Goal: Transaction & Acquisition: Purchase product/service

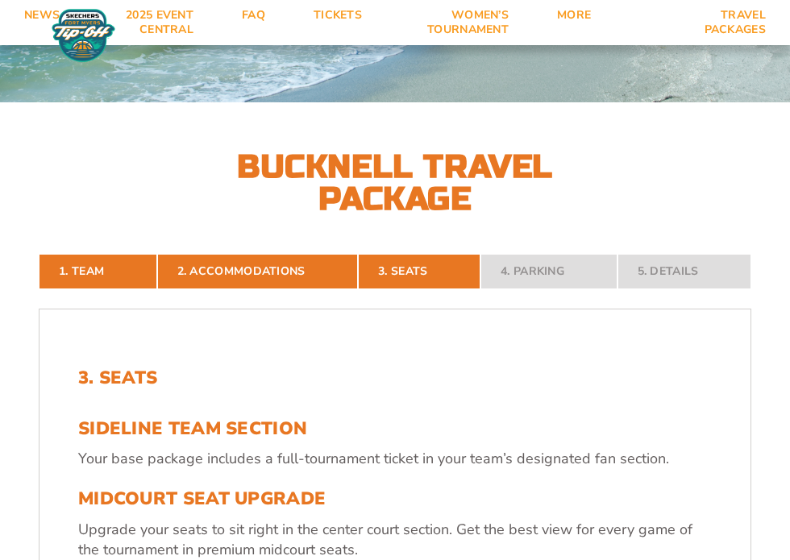
scroll to position [195, 0]
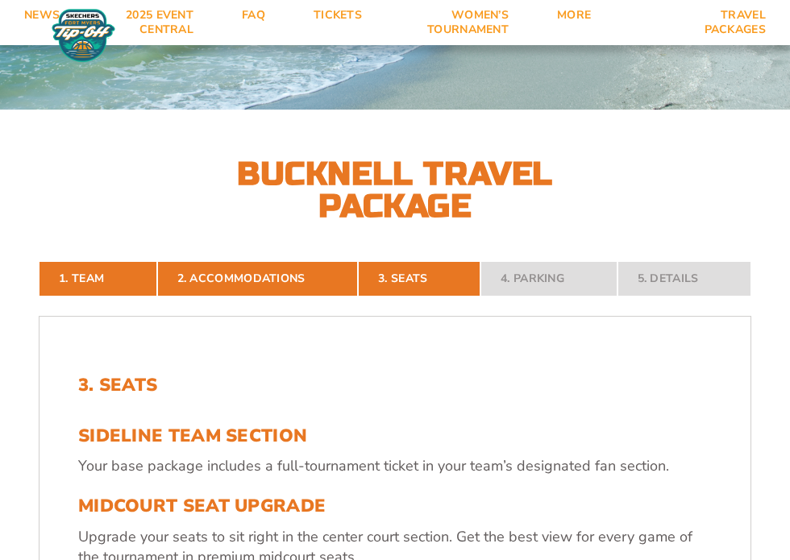
click at [579, 279] on nav "1. Team 2. Accommodations 3. Seats 4. Parking 5. Details" at bounding box center [395, 278] width 712 height 35
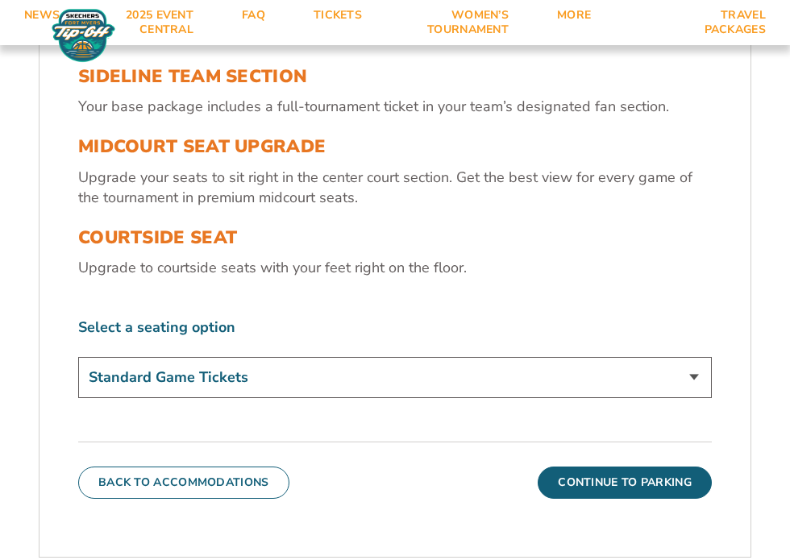
scroll to position [595, 0]
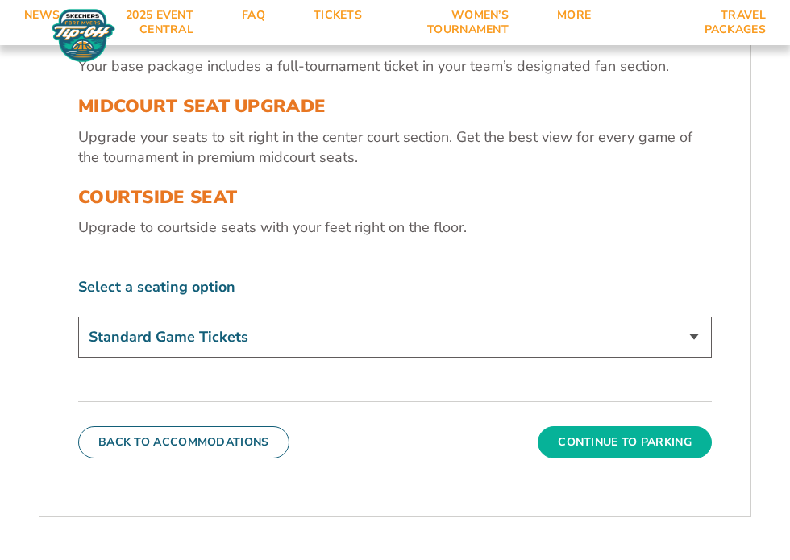
click at [595, 434] on button "Continue To Parking" at bounding box center [624, 442] width 174 height 32
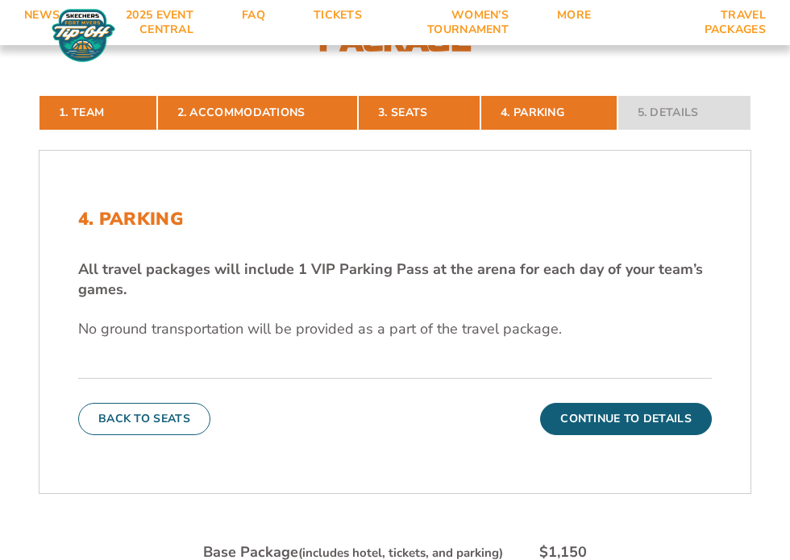
scroll to position [363, 0]
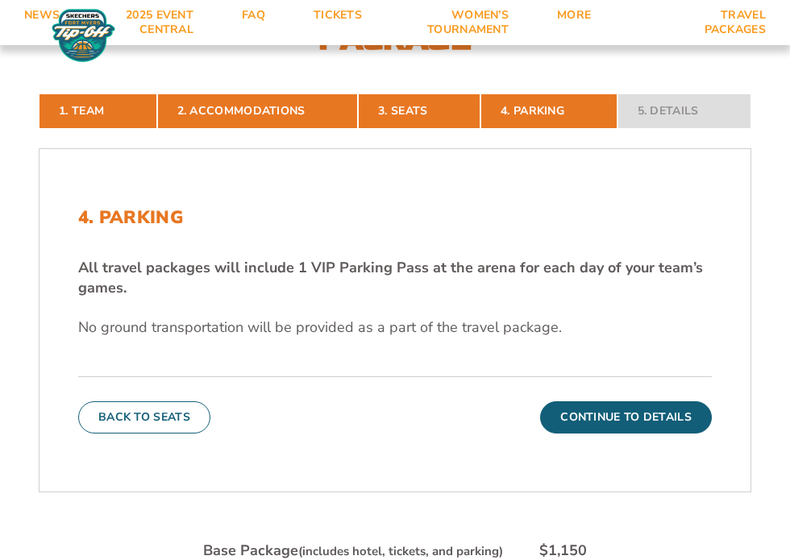
click at [657, 117] on nav "1. Team 2. Accommodations 3. Seats 4. Parking 5. Details" at bounding box center [395, 110] width 712 height 35
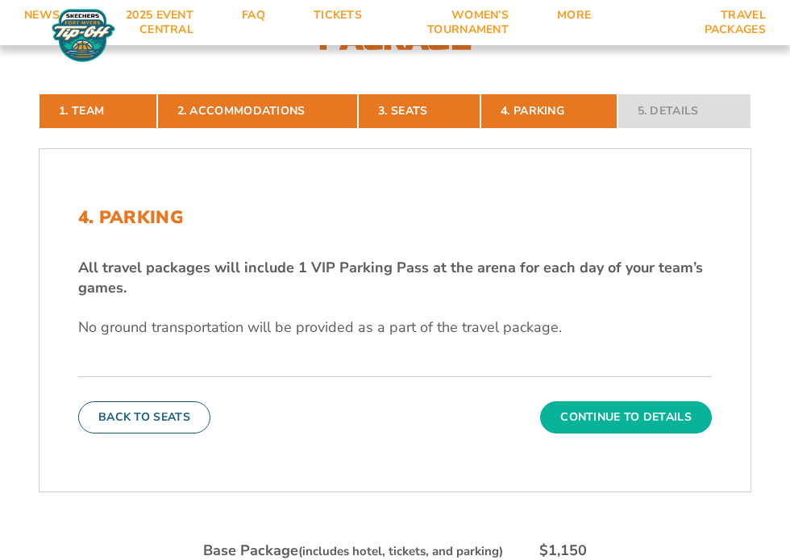
click at [624, 417] on button "Continue To Details" at bounding box center [626, 417] width 172 height 32
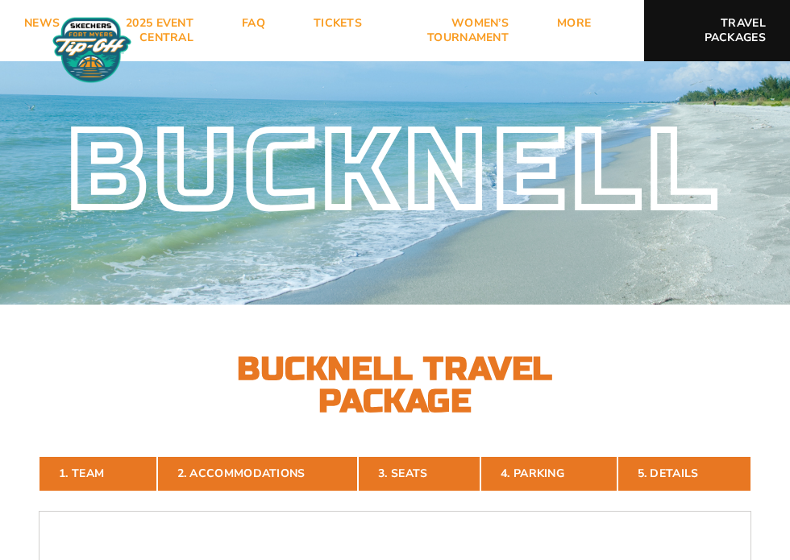
scroll to position [0, 0]
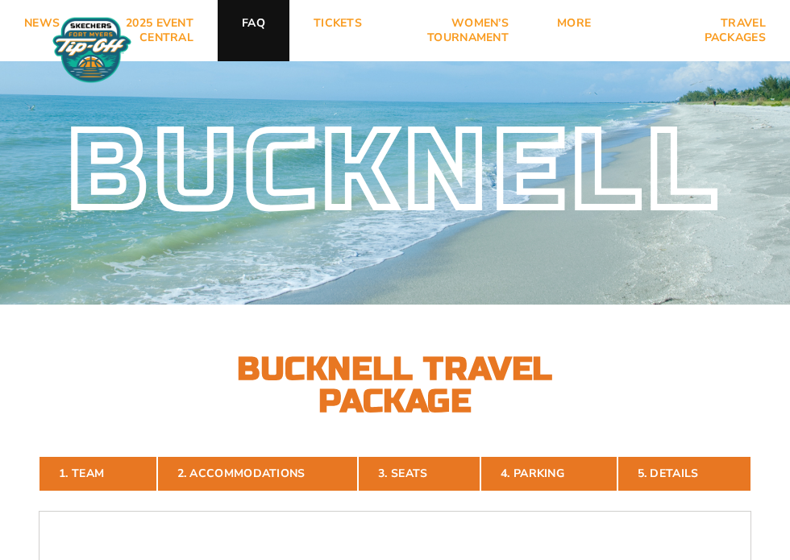
click at [254, 29] on link "FAQ" at bounding box center [254, 30] width 72 height 61
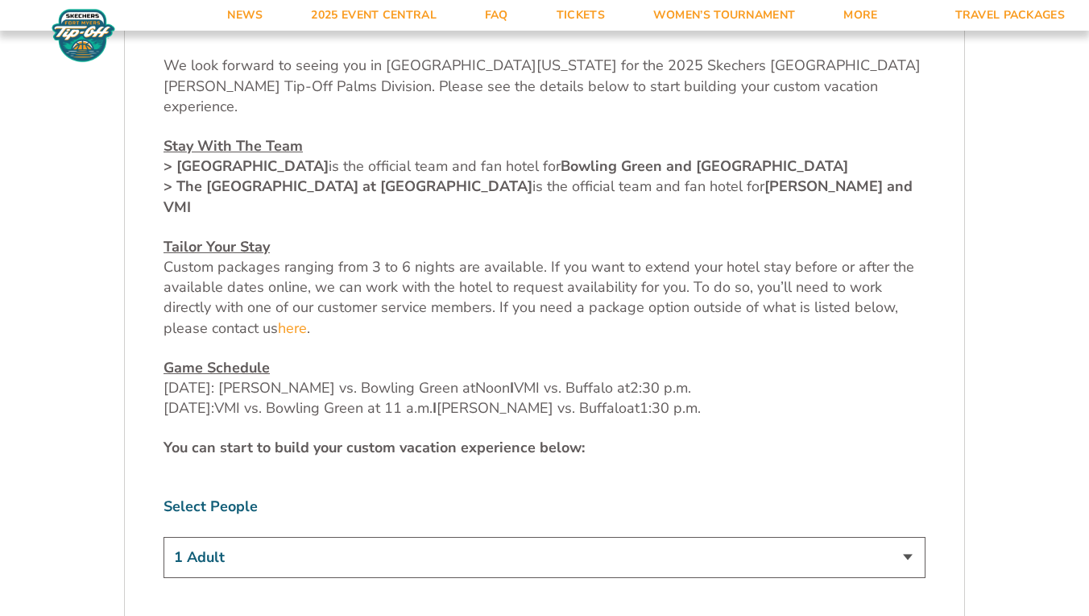
scroll to position [591, 0]
select select "2 Adults + 2 Children"
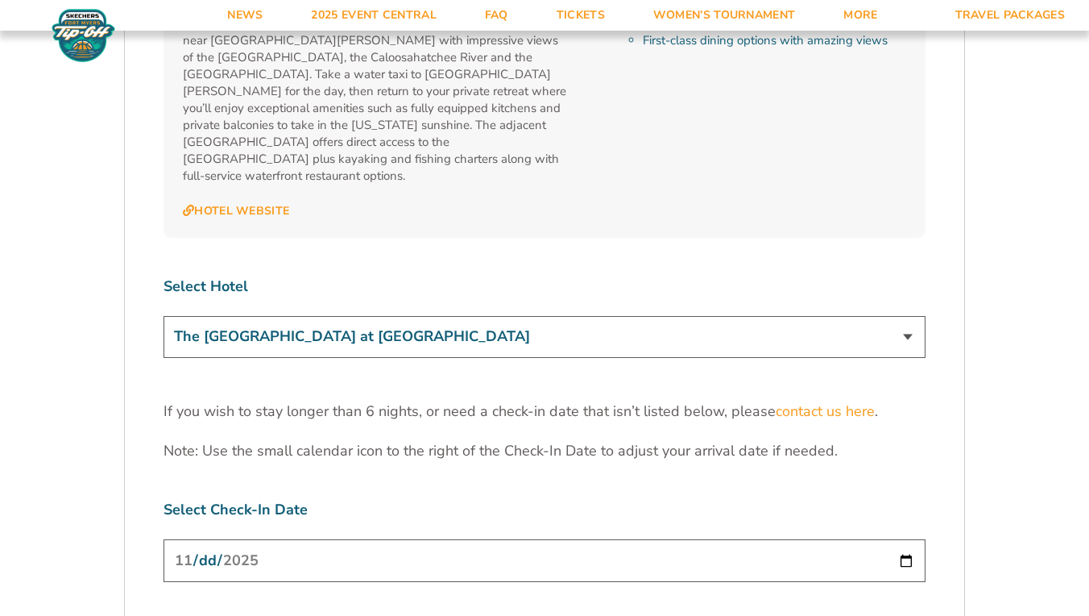
scroll to position [1901, 0]
click at [287, 537] on input "[DATE]" at bounding box center [545, 558] width 762 height 43
type input "2025-11-22"
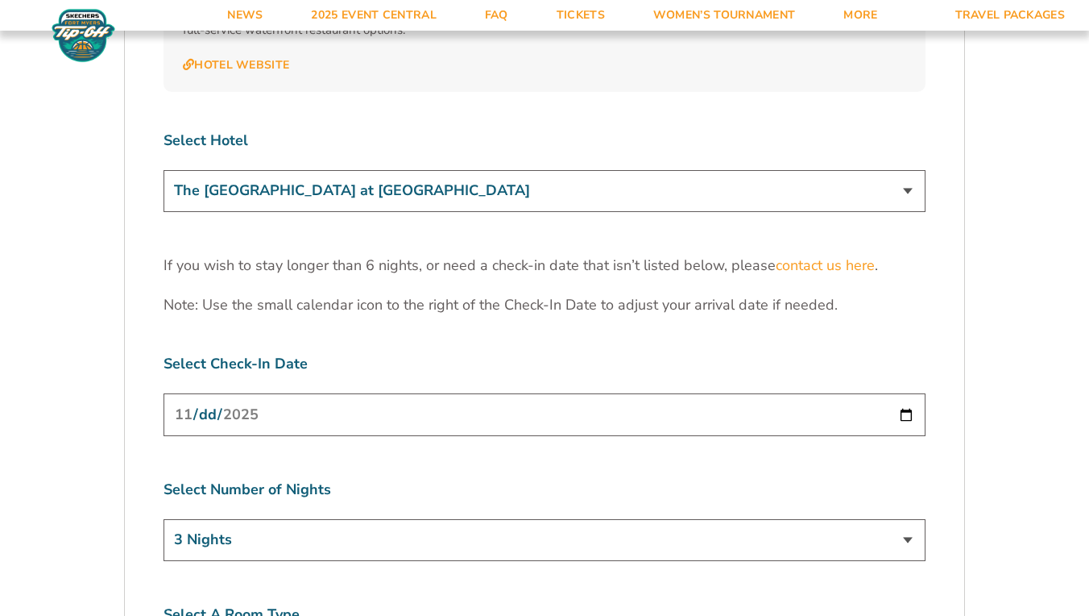
scroll to position [2052, 0]
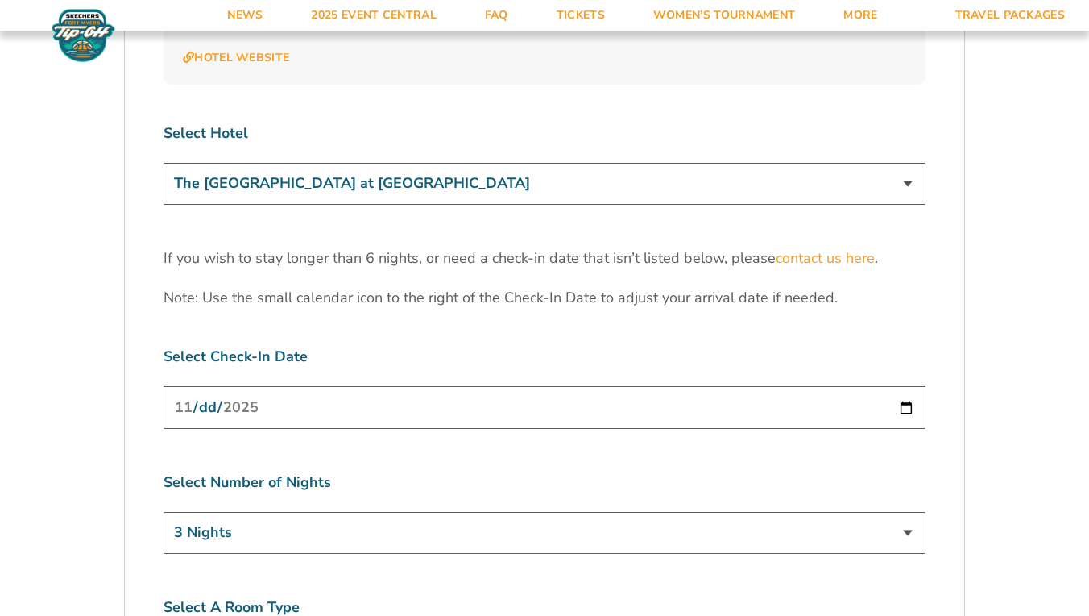
select select "5 Nights"
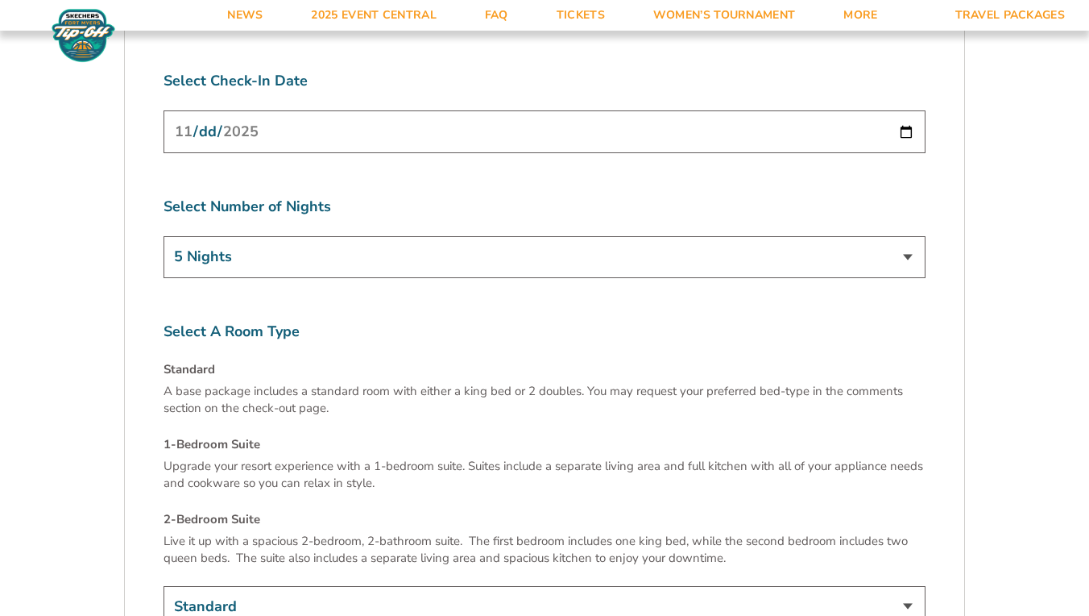
scroll to position [2336, 0]
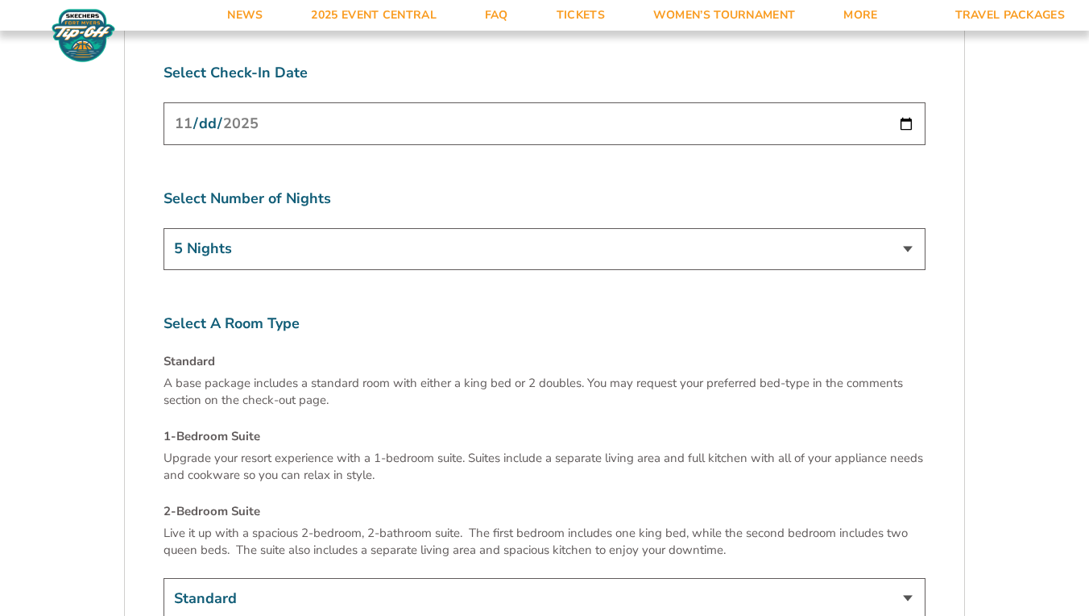
select select "2-Bedroom Suite"
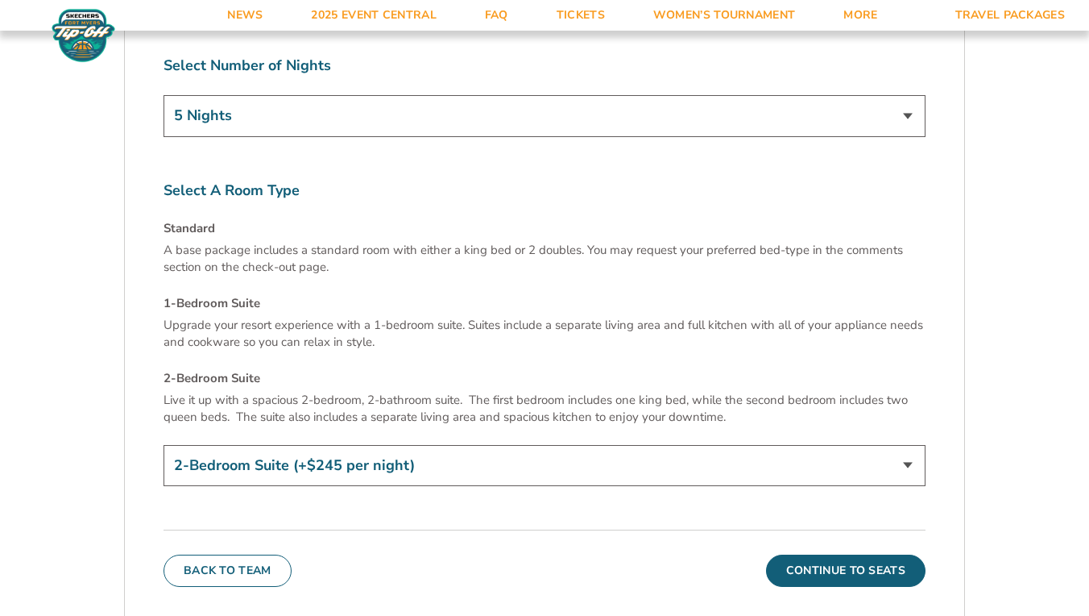
scroll to position [2461, 0]
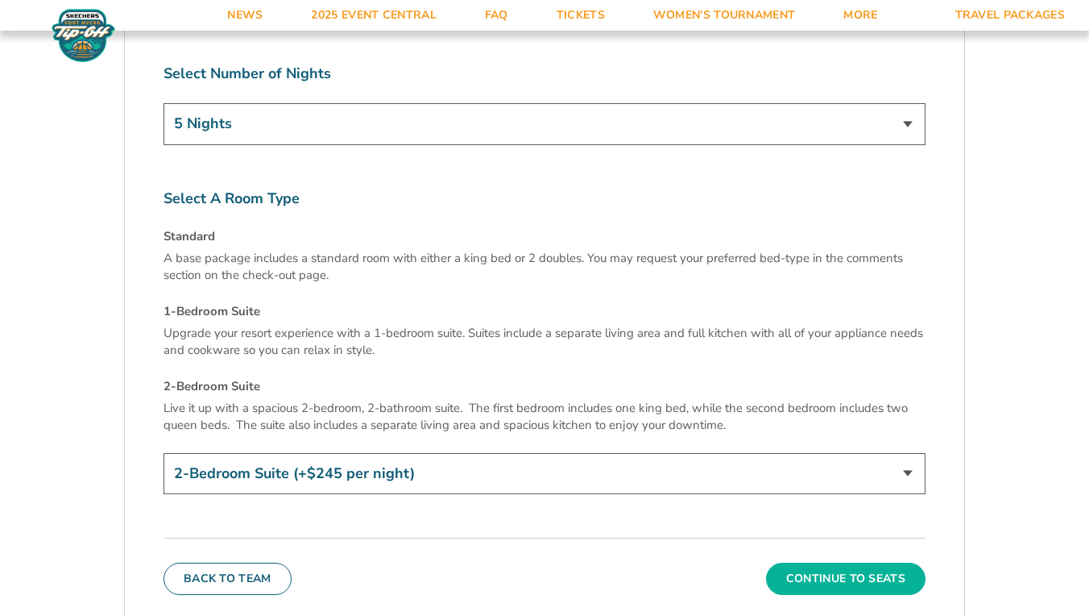
click at [807, 559] on button "Continue To Seats" at bounding box center [846, 578] width 160 height 32
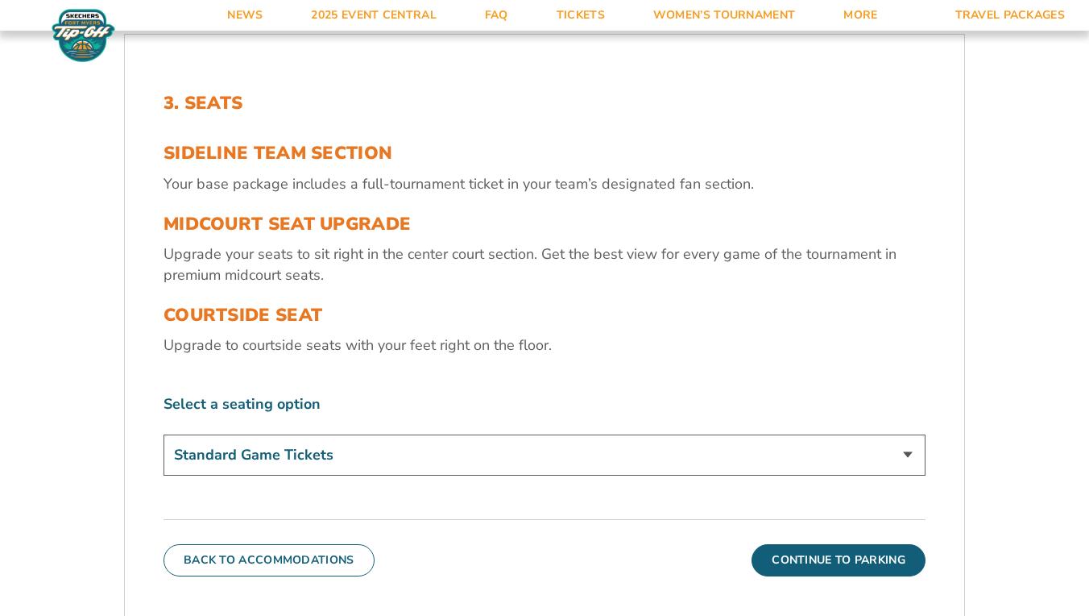
scroll to position [536, 0]
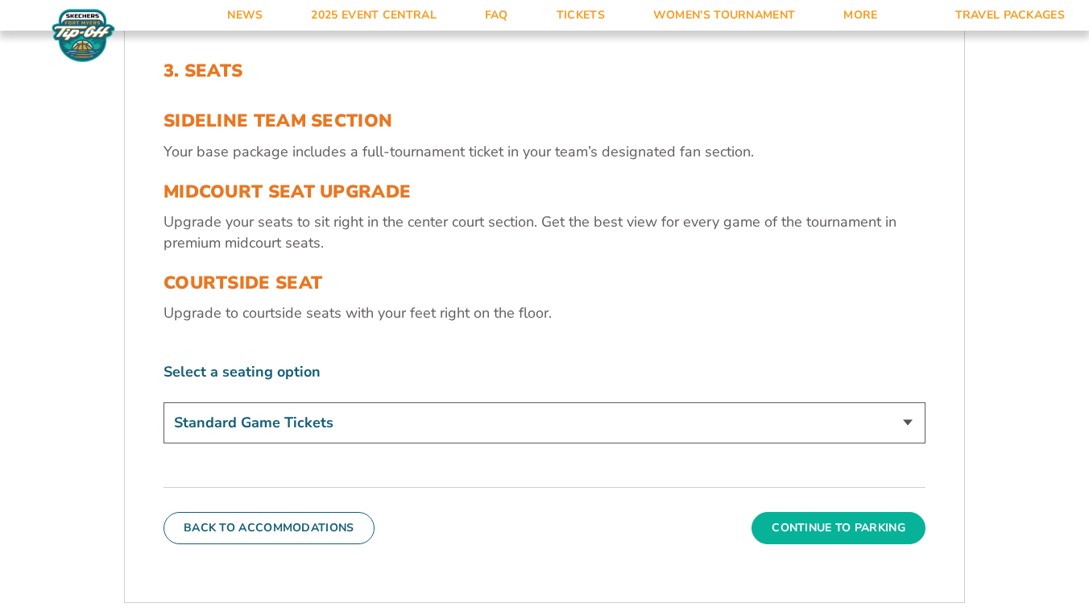
click at [785, 527] on button "Continue To Parking" at bounding box center [839, 528] width 174 height 32
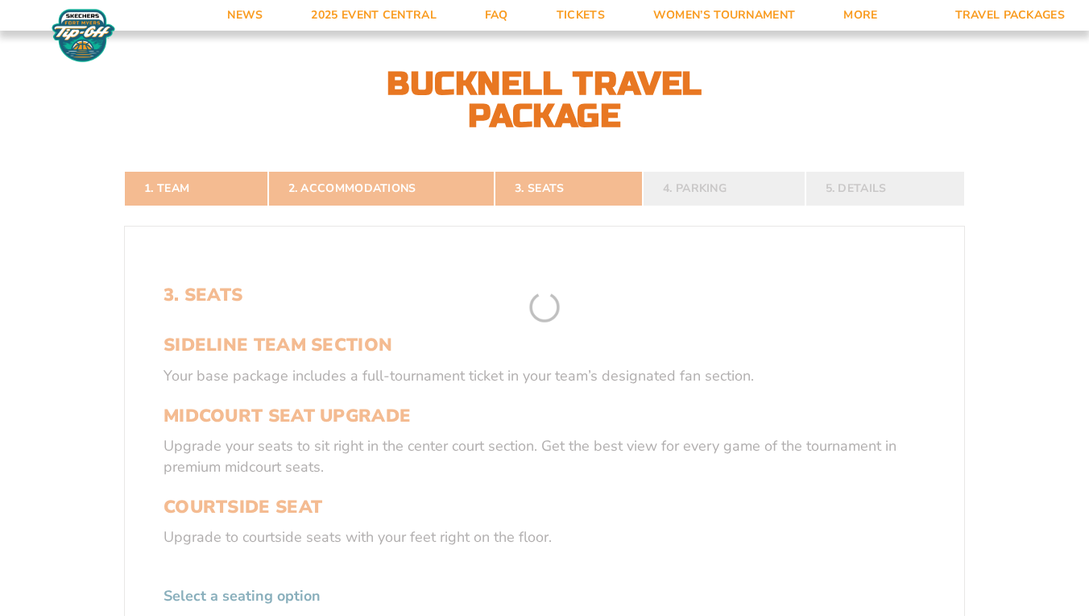
scroll to position [290, 0]
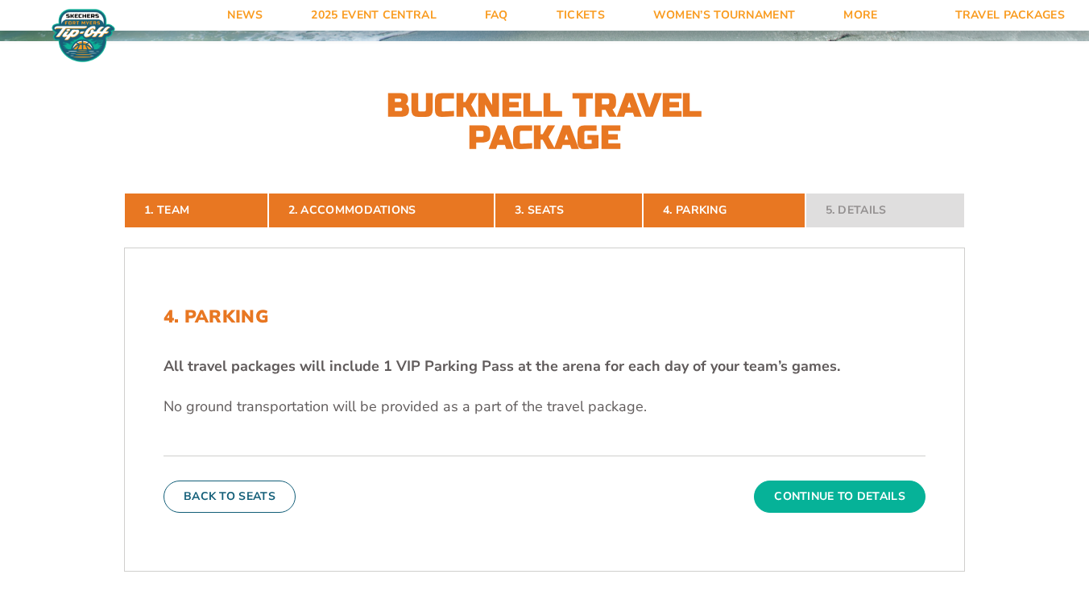
click at [836, 499] on button "Continue To Details" at bounding box center [840, 496] width 172 height 32
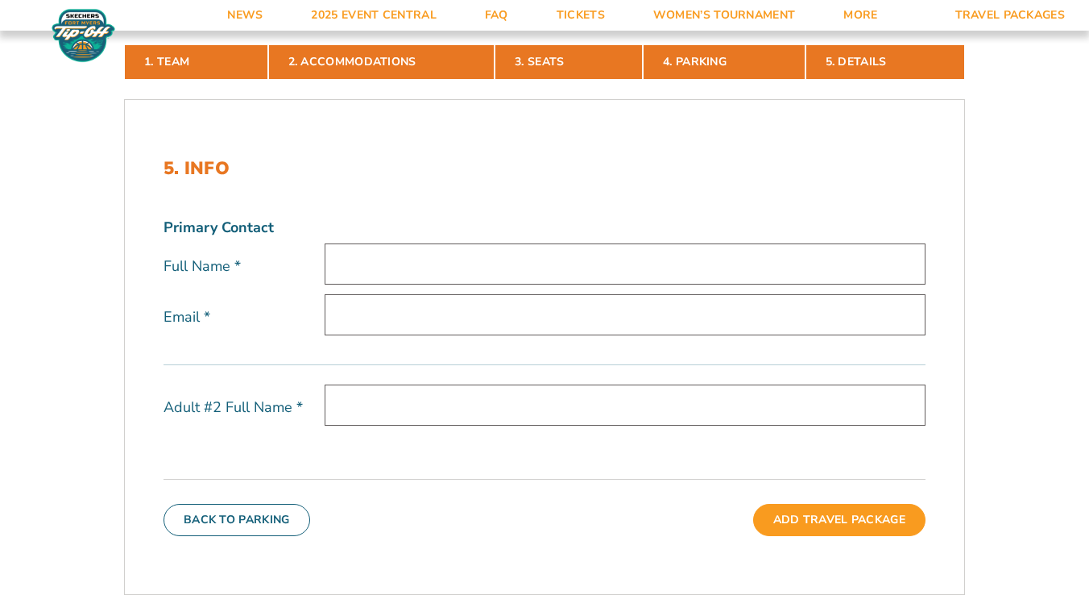
scroll to position [434, 0]
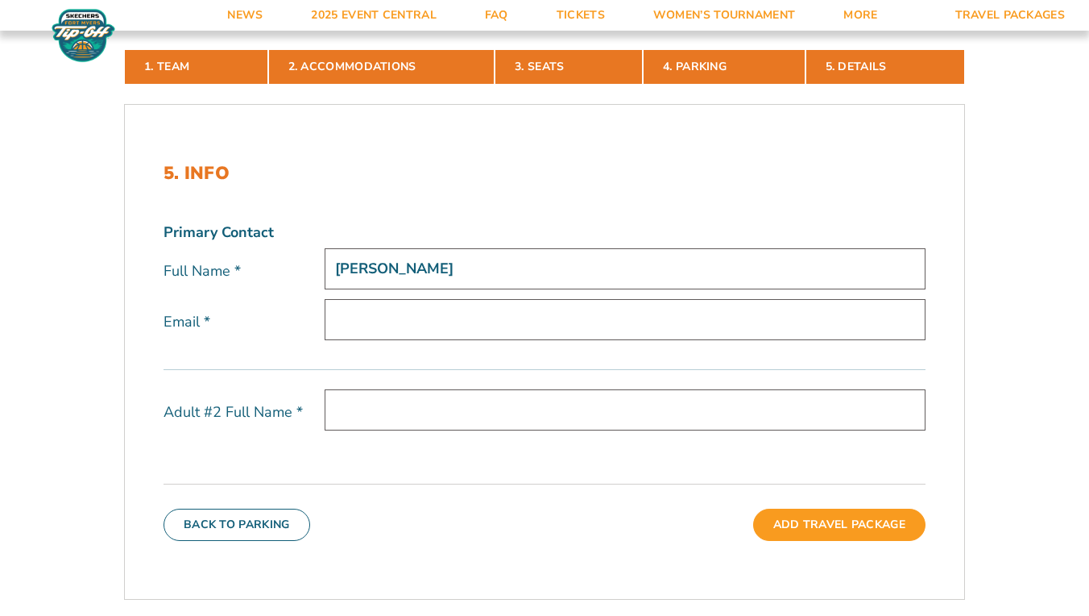
type input "Melissa Hendricks"
type input "[EMAIL_ADDRESS][DOMAIN_NAME]"
type input "Artie Hendricks"
click at [467, 482] on div "5. Info Primary Contact Full Name * Melissa Hendricks Email * hendricksm22@gmai…" at bounding box center [545, 351] width 840 height 455
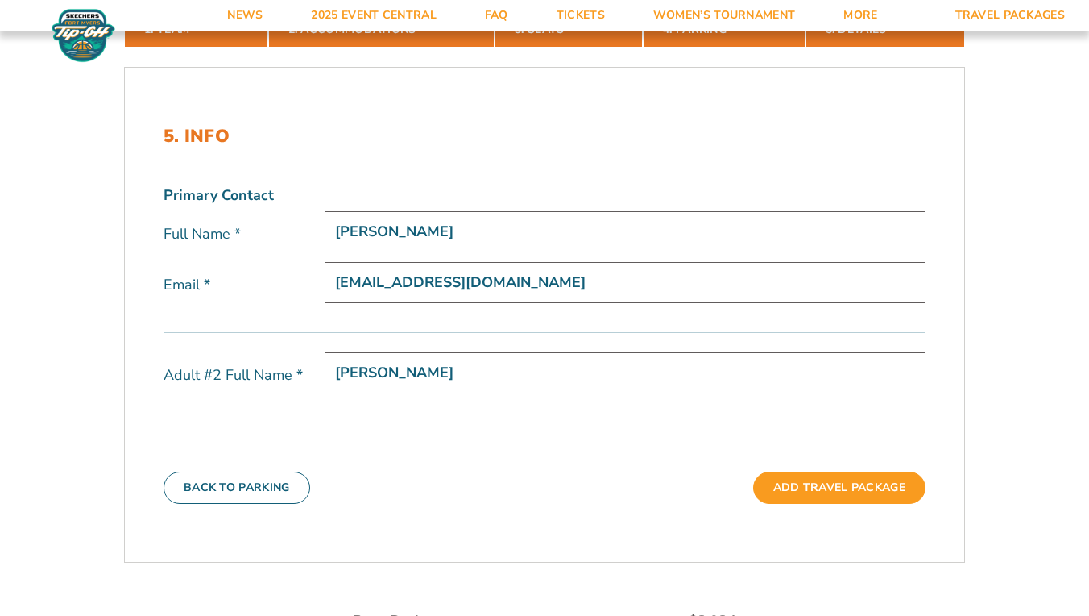
scroll to position [467, 0]
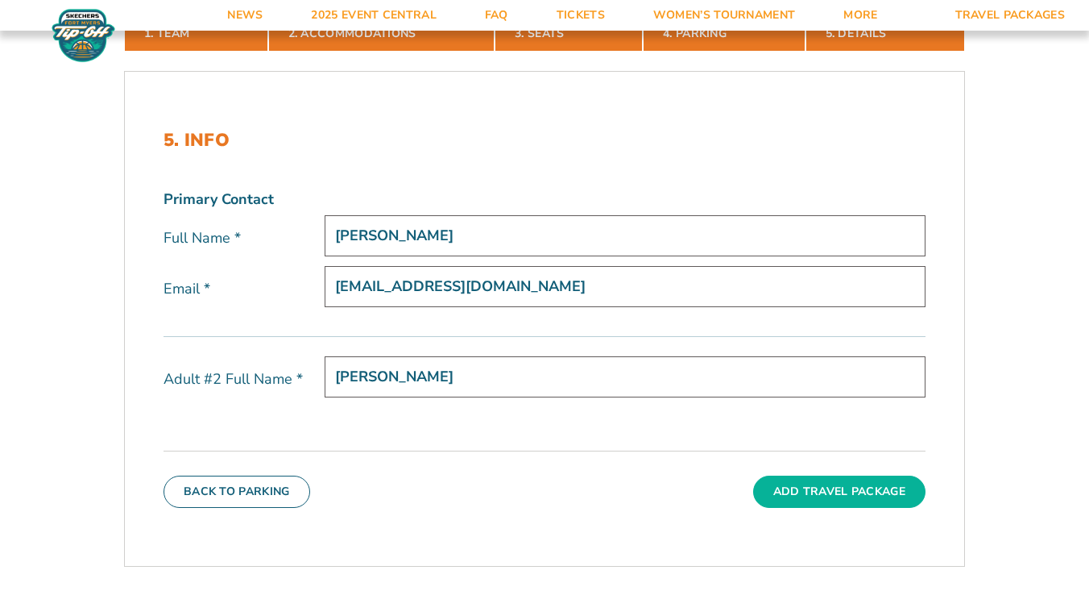
click at [820, 484] on button "Add Travel Package" at bounding box center [839, 491] width 172 height 32
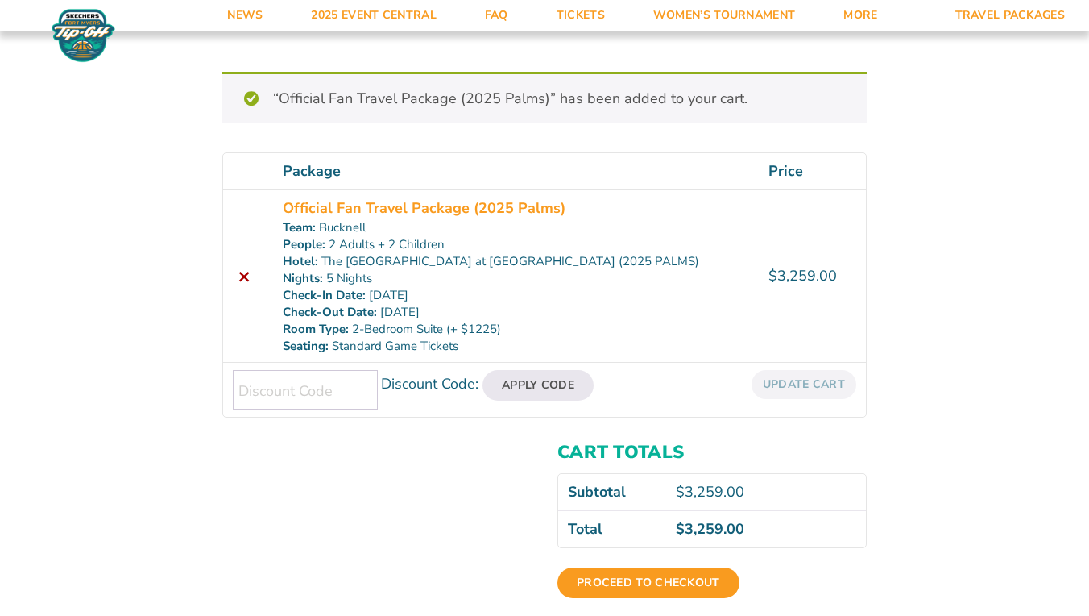
scroll to position [182, 0]
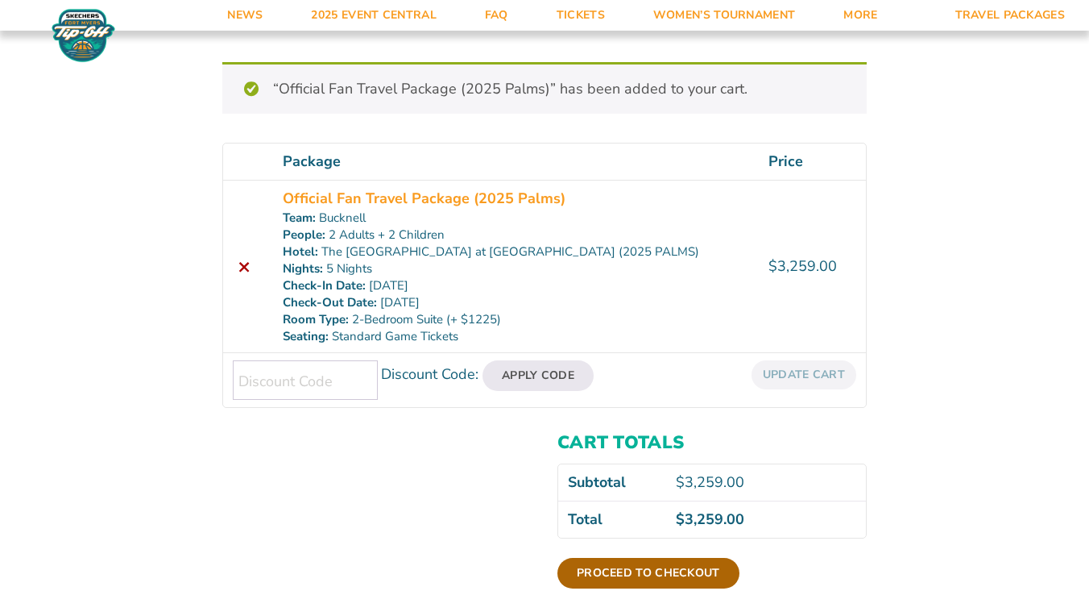
click at [653, 571] on link "Proceed to checkout" at bounding box center [649, 573] width 182 height 31
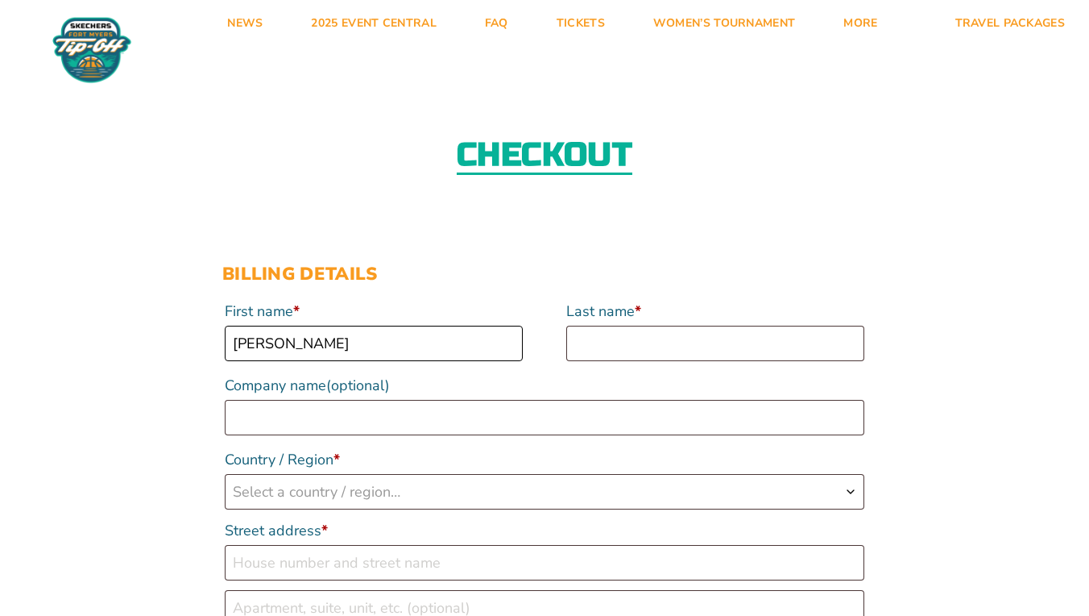
type input "[PERSON_NAME]"
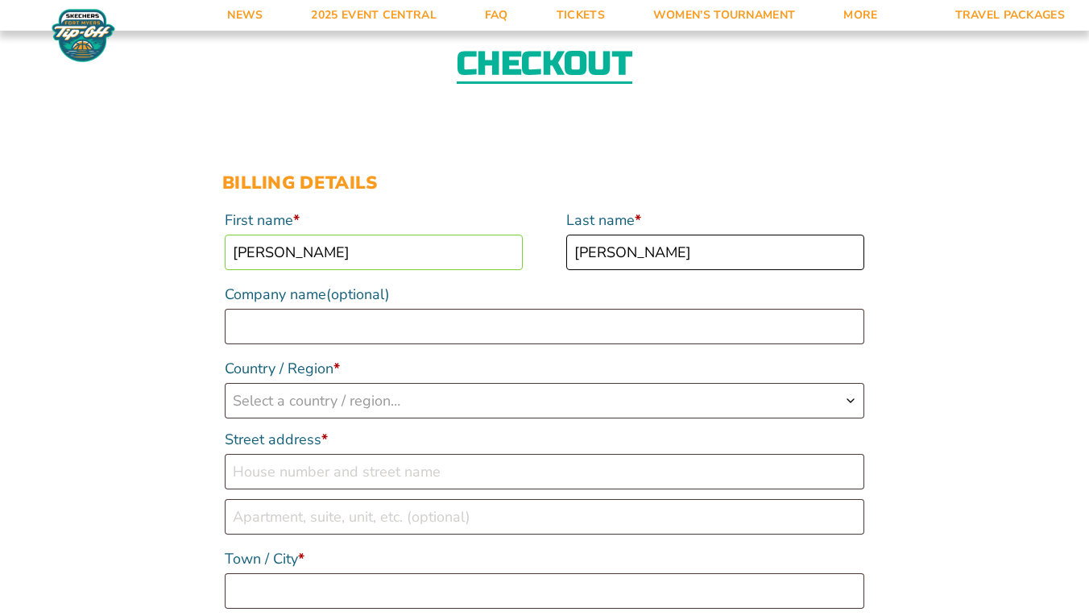
scroll to position [118, 0]
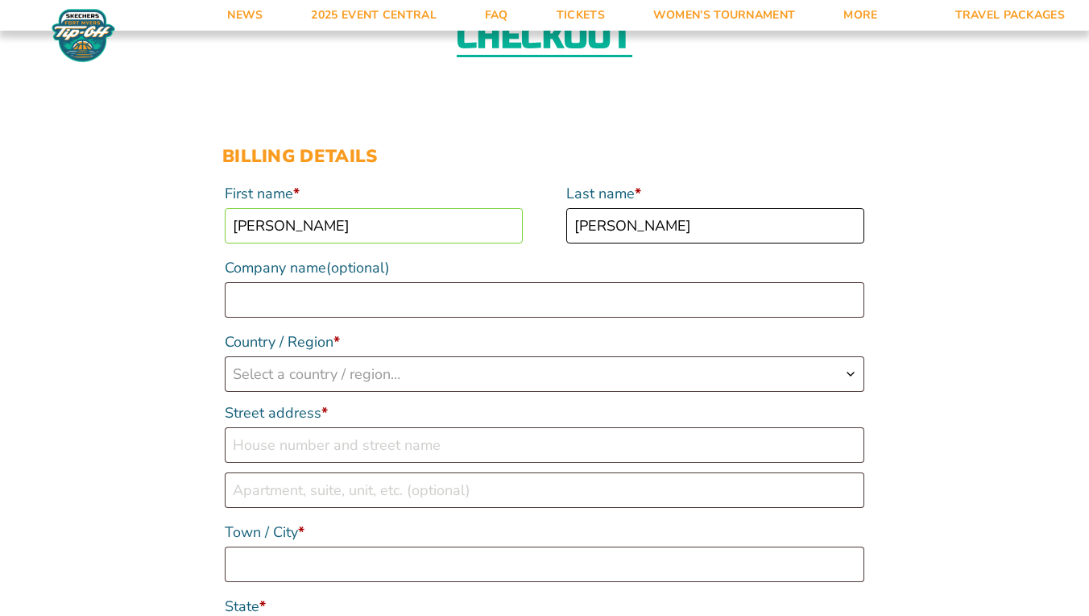
type input "[PERSON_NAME]"
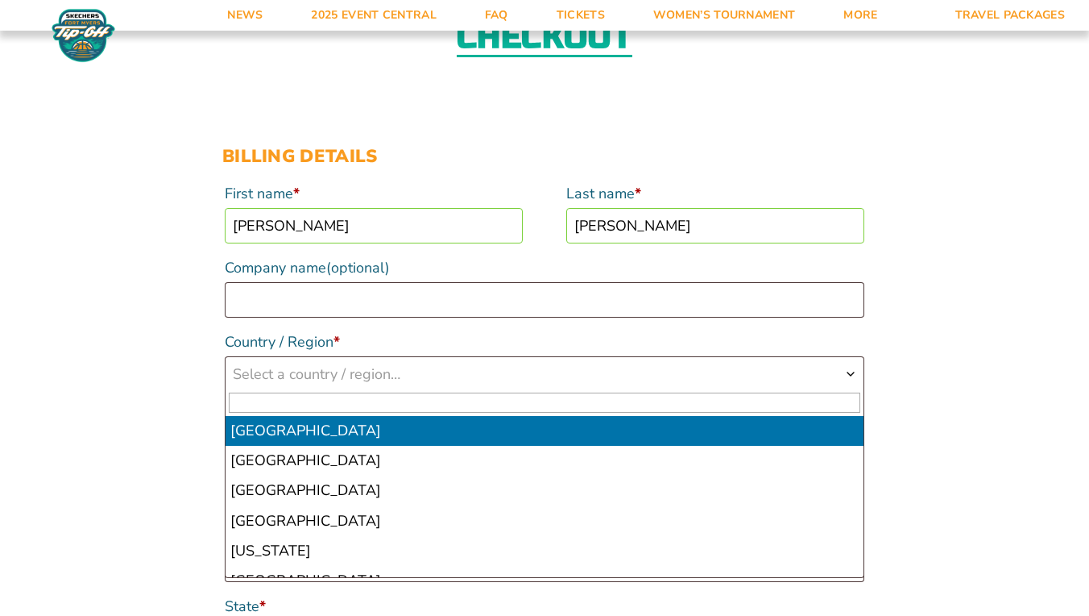
click at [440, 377] on span "Select a country / region…" at bounding box center [545, 374] width 638 height 34
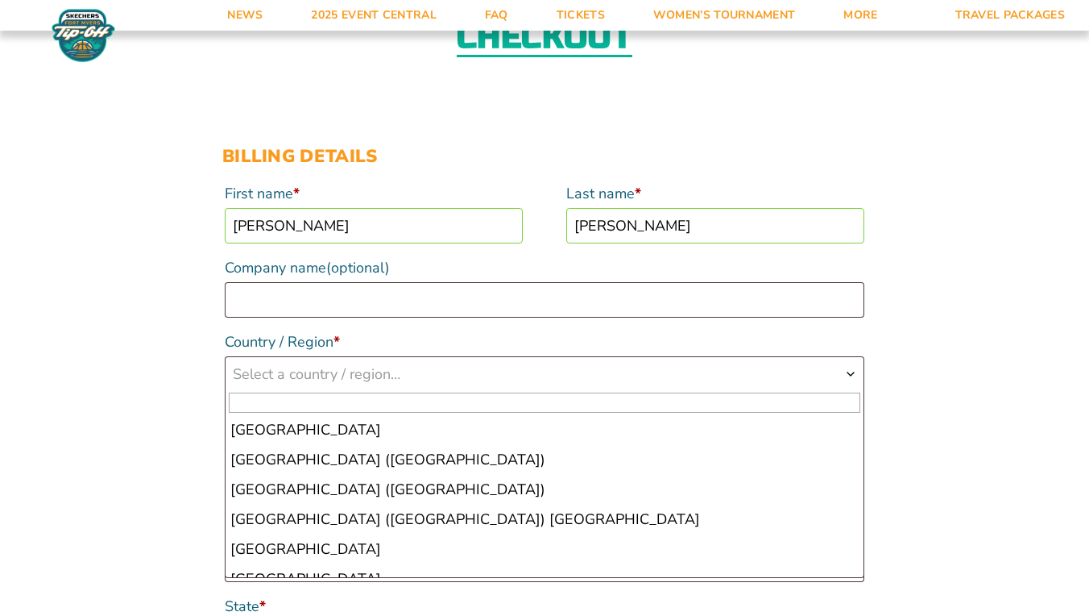
scroll to position [6950, 0]
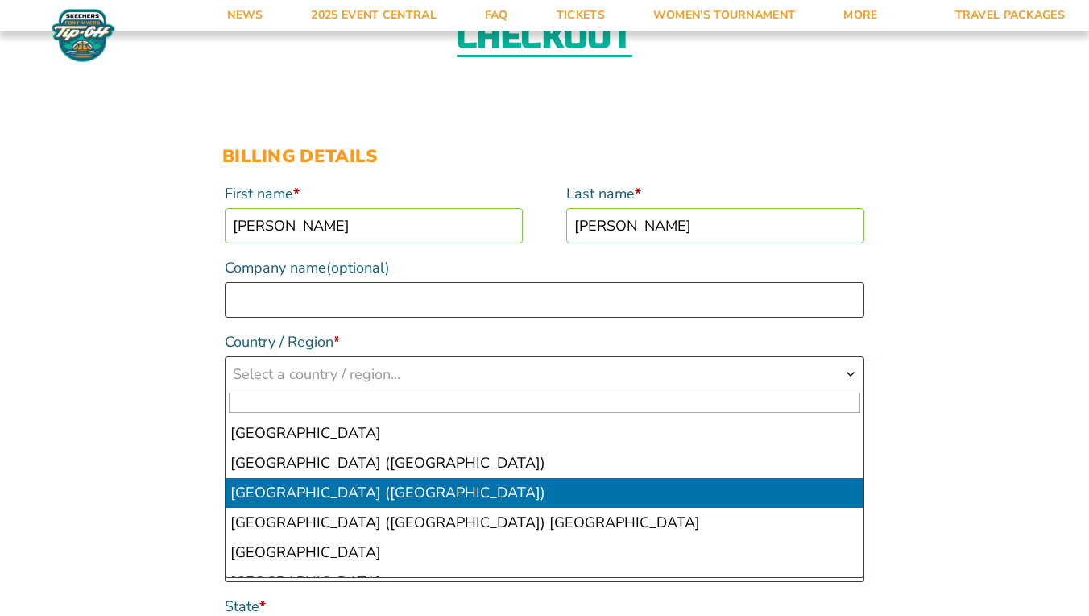
select select "US"
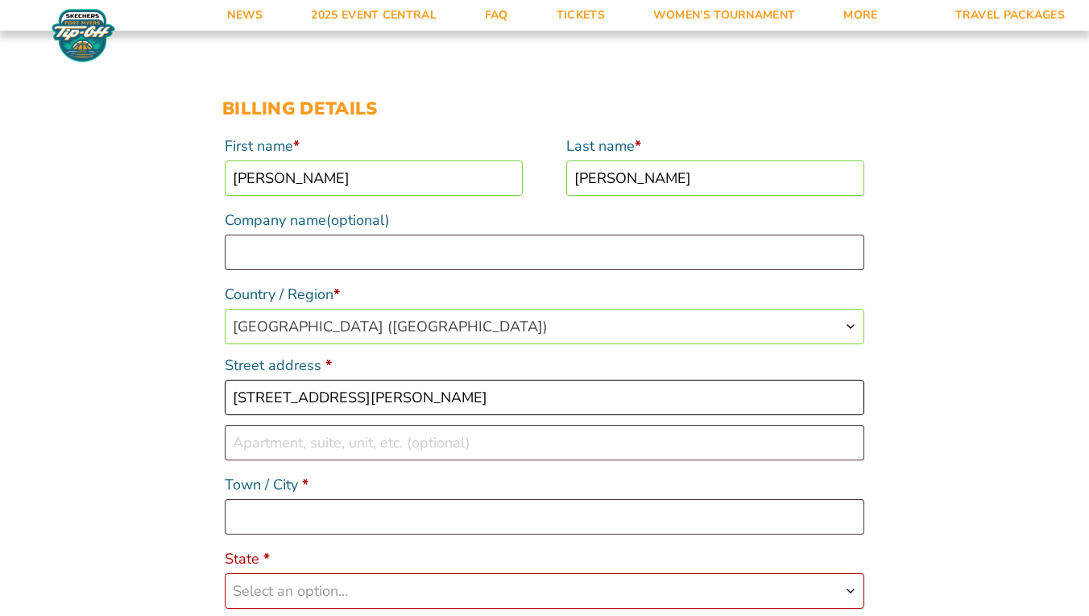
scroll to position [172, 0]
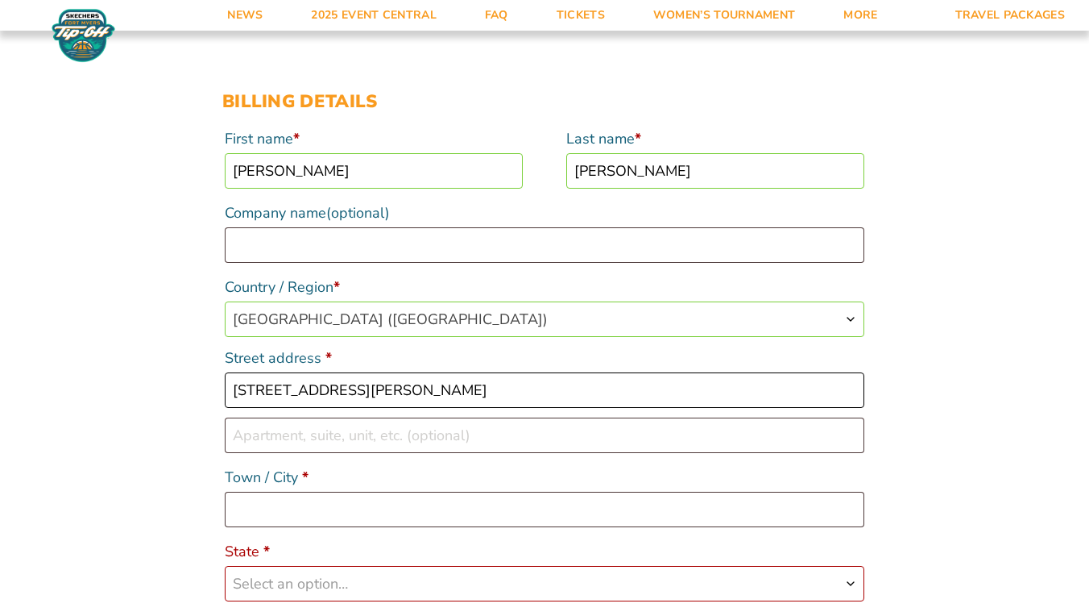
type input "[STREET_ADDRESS][PERSON_NAME]"
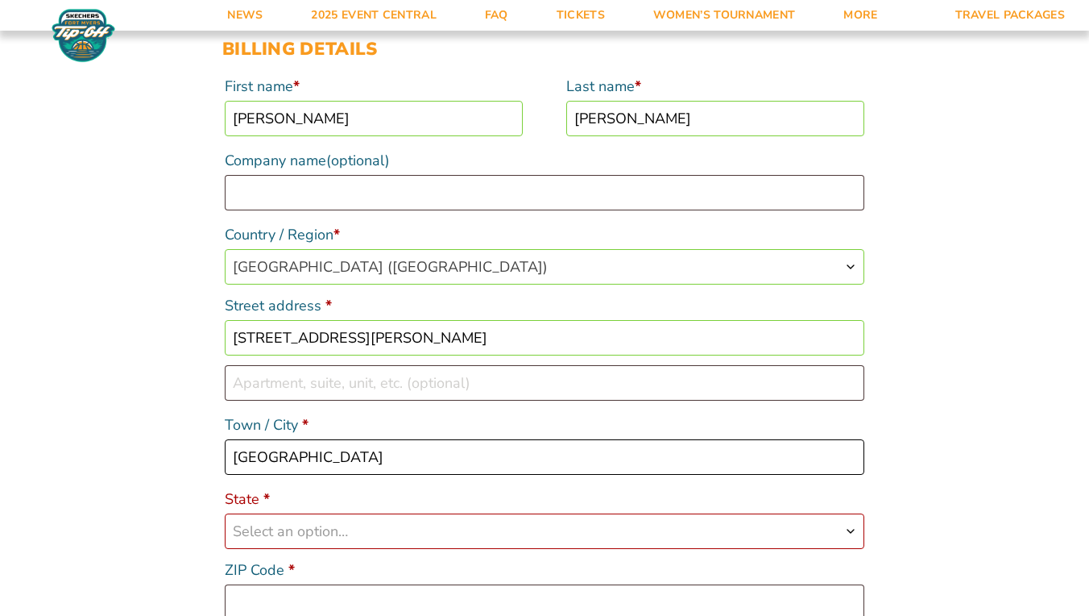
scroll to position [240, 0]
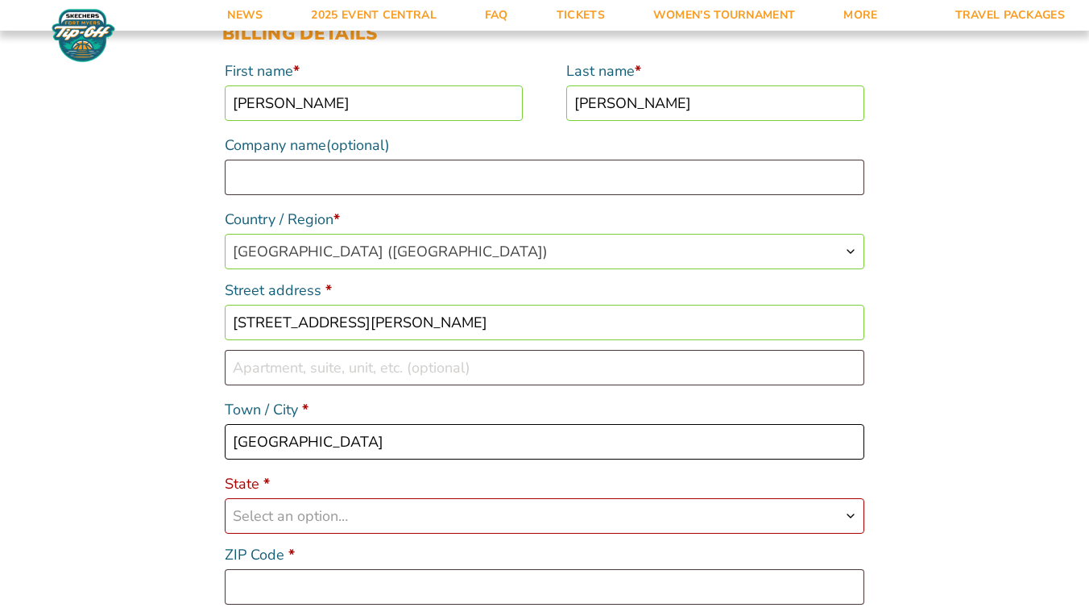
type input "[GEOGRAPHIC_DATA]"
click at [397, 507] on span "Select an option…" at bounding box center [545, 516] width 638 height 34
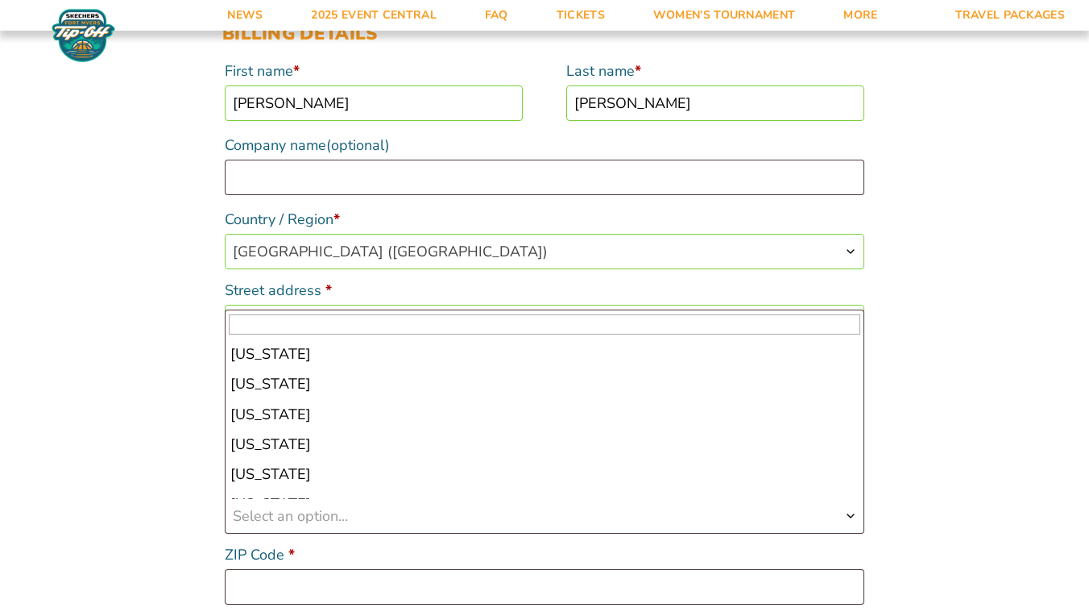
scroll to position [519, 0]
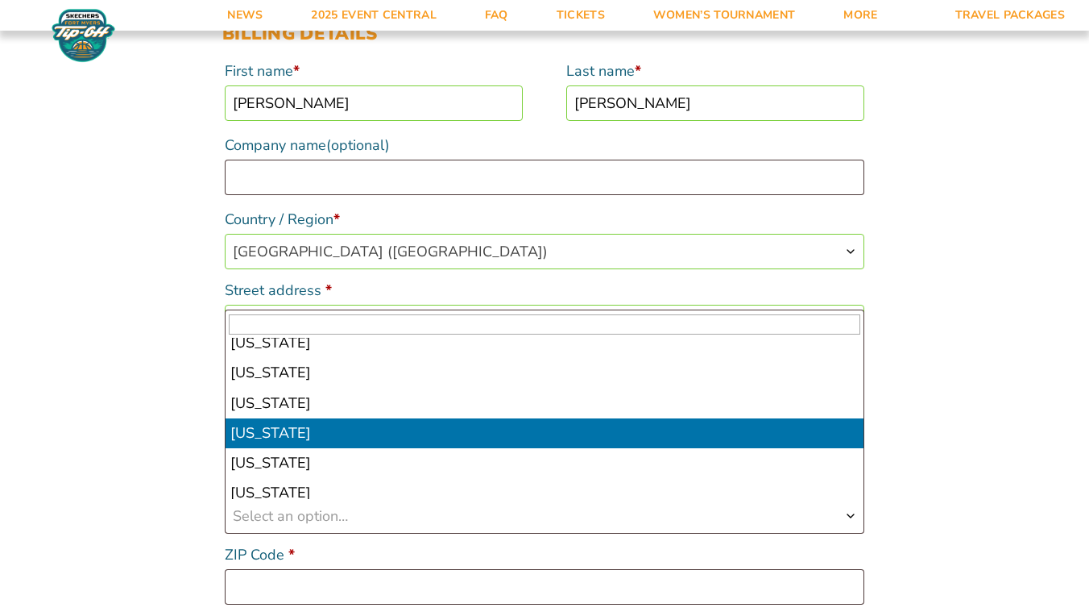
select select "MD"
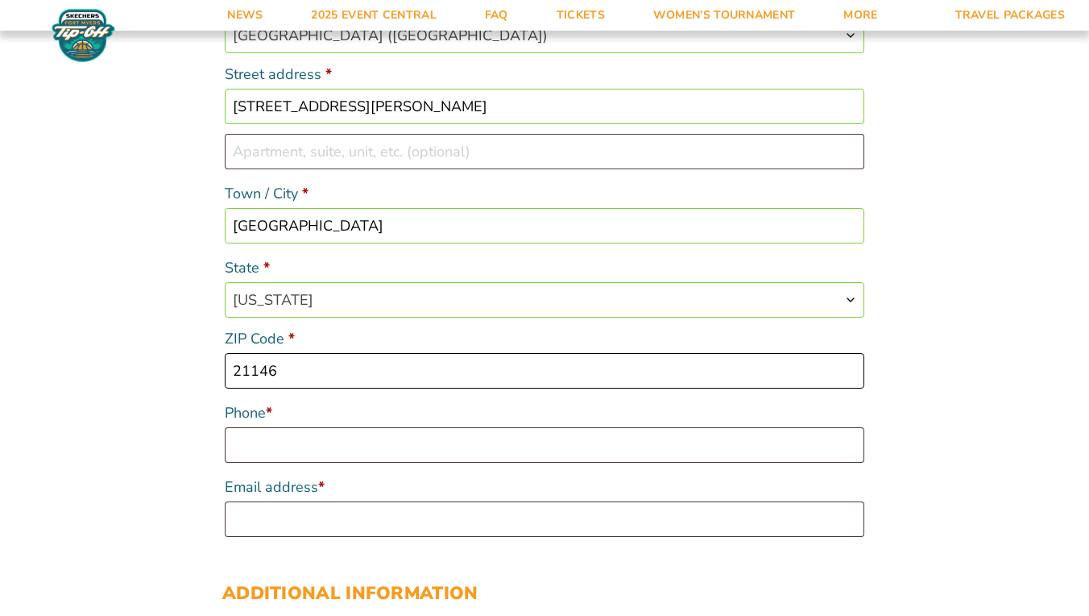
scroll to position [466, 0]
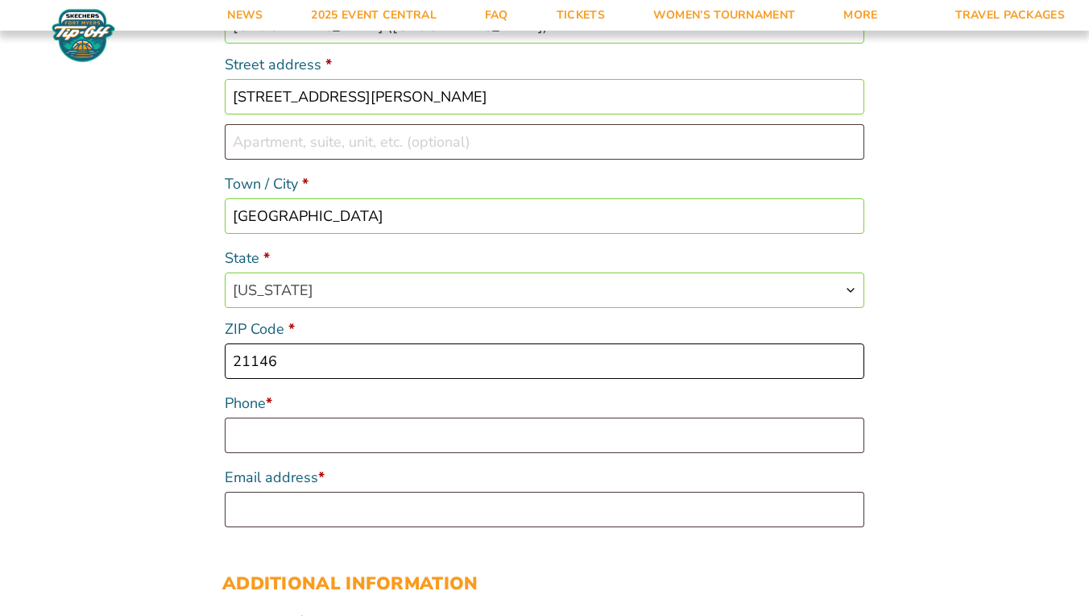
type input "21146"
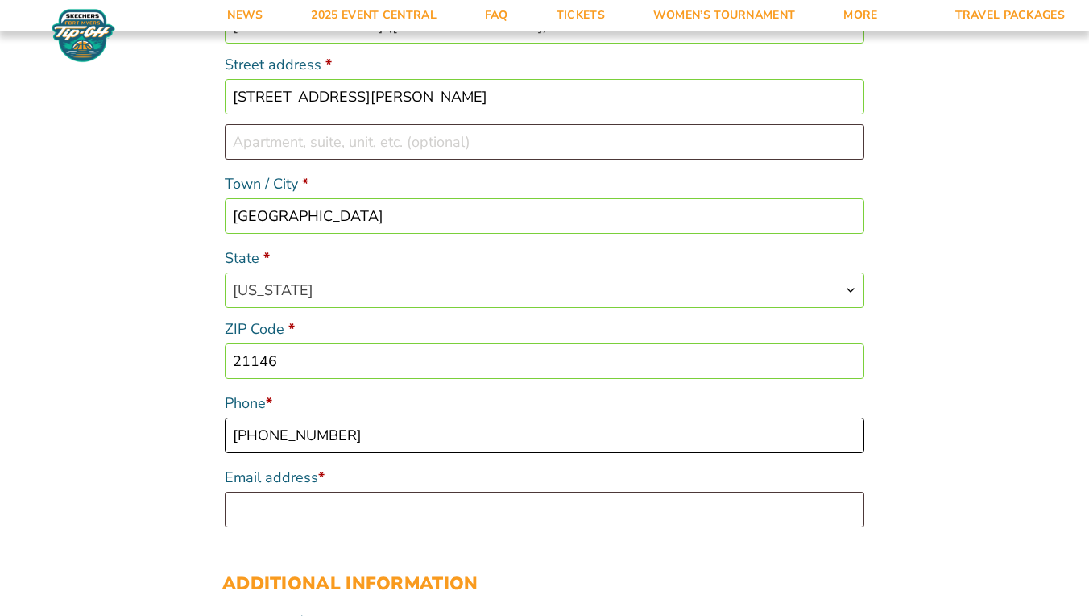
type input "[PHONE_NUMBER]"
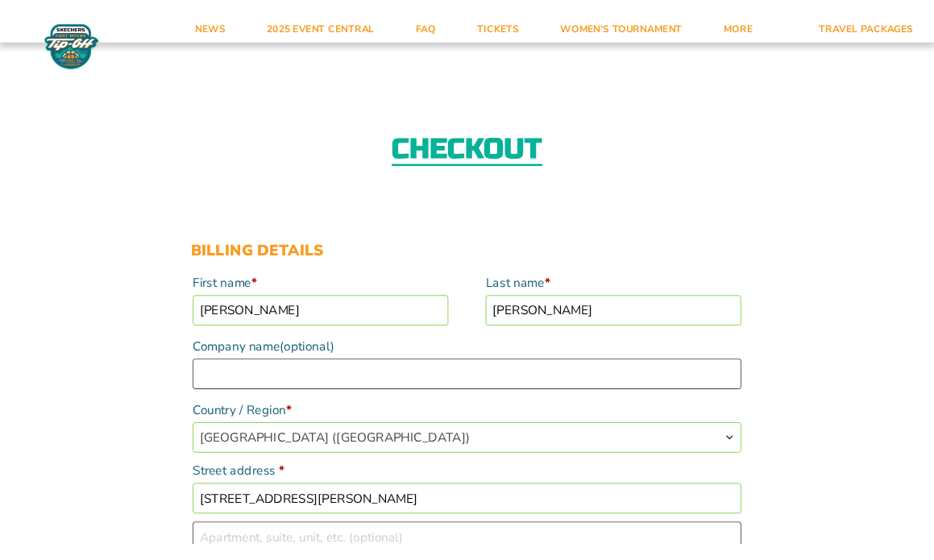
scroll to position [667, 0]
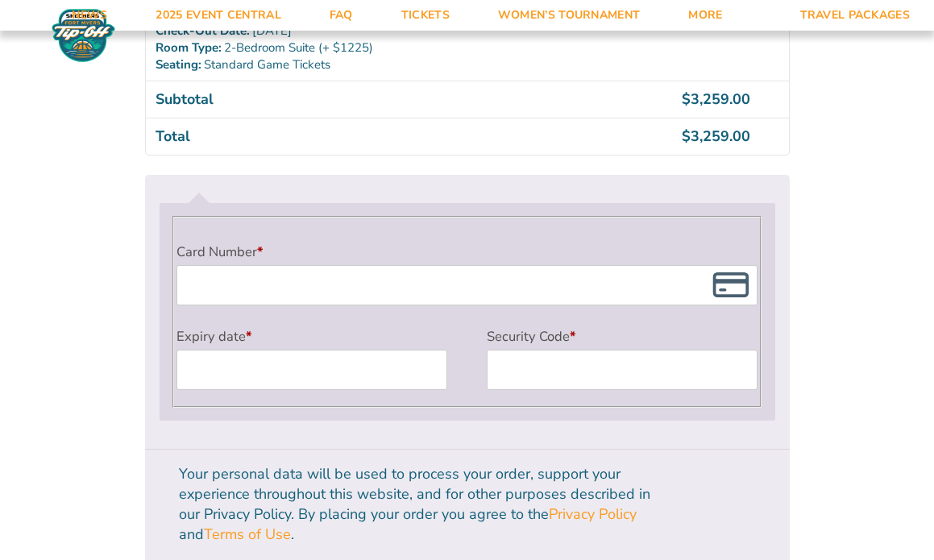
type input "[EMAIL_ADDRESS][DOMAIN_NAME]"
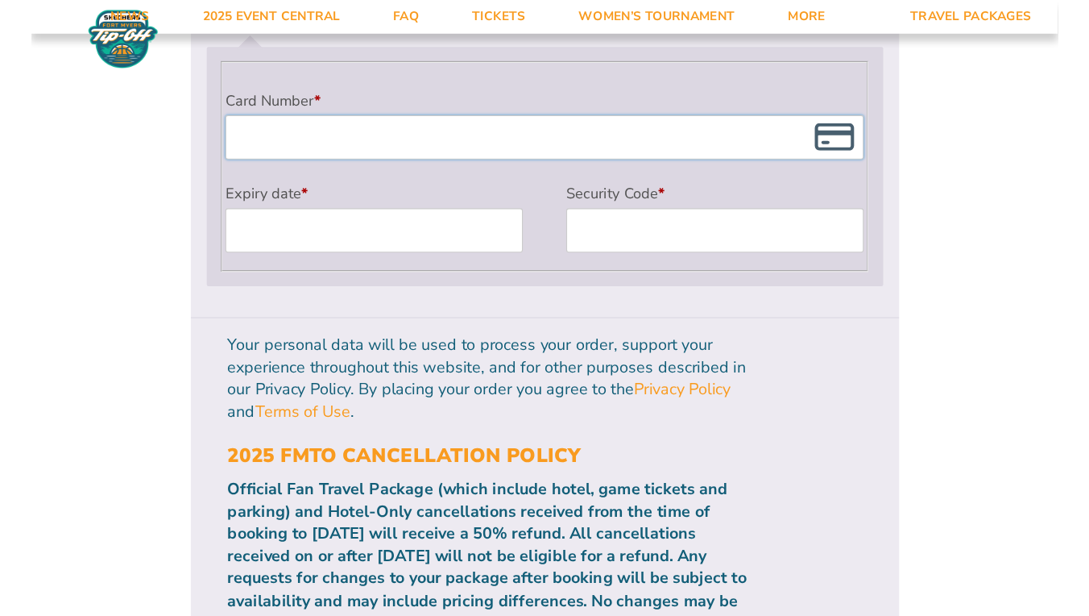
scroll to position [1519, 0]
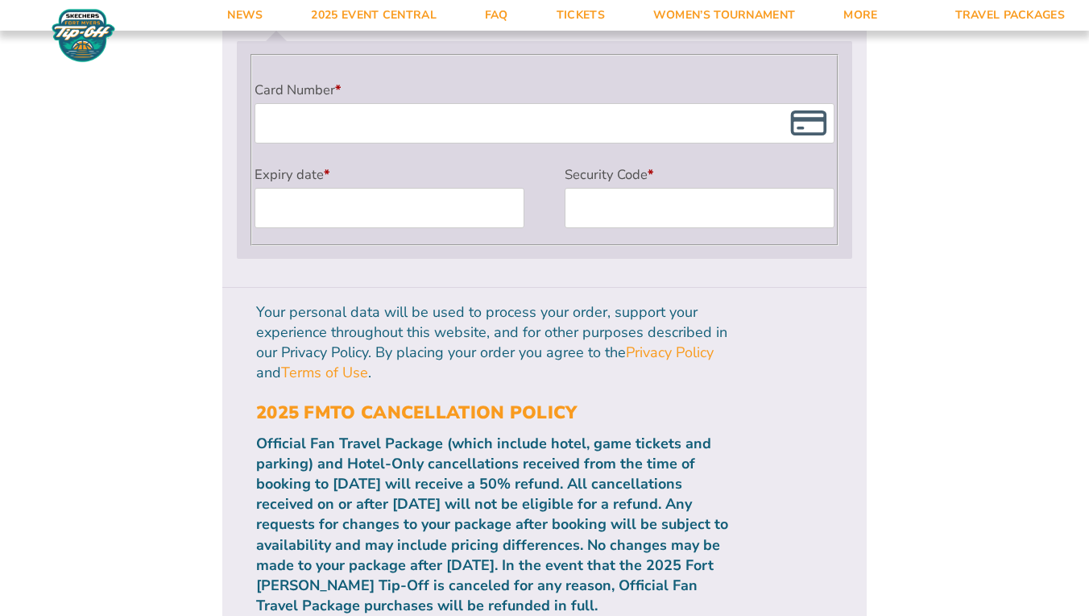
click at [417, 59] on div "Payment Info" at bounding box center [545, 58] width 586 height 5
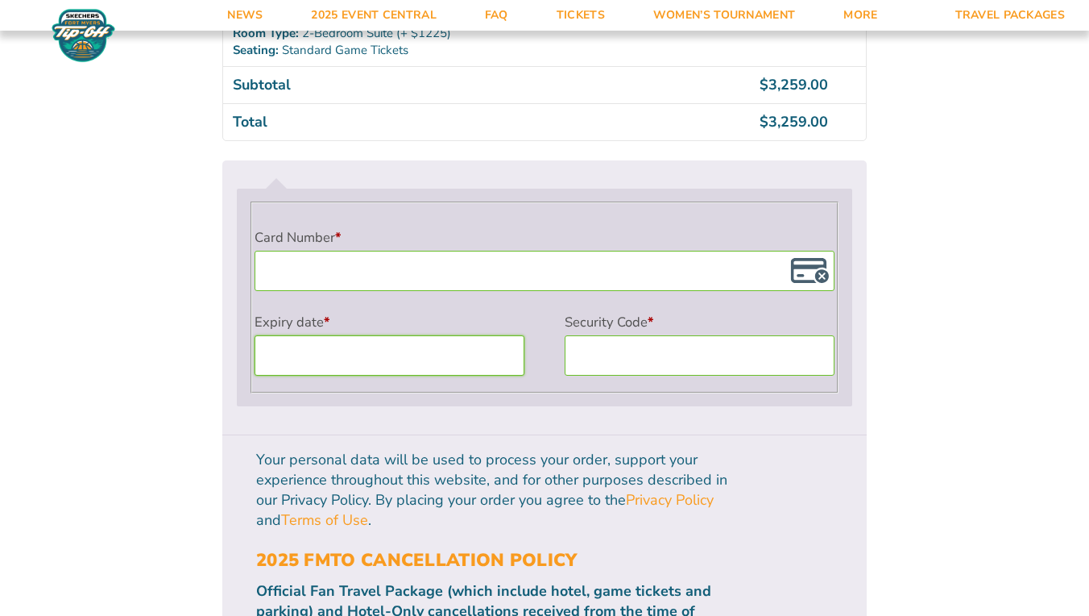
scroll to position [1371, 0]
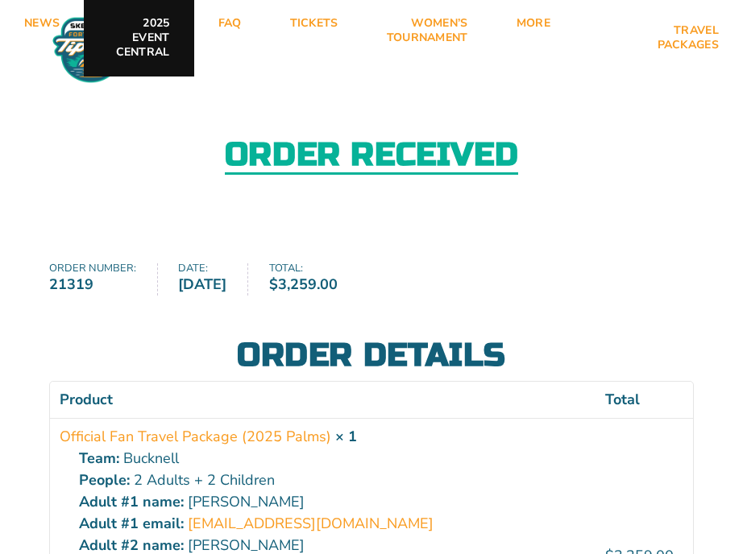
click at [150, 35] on link "2025 Event Central" at bounding box center [139, 38] width 110 height 77
